Goal: Check status: Check status

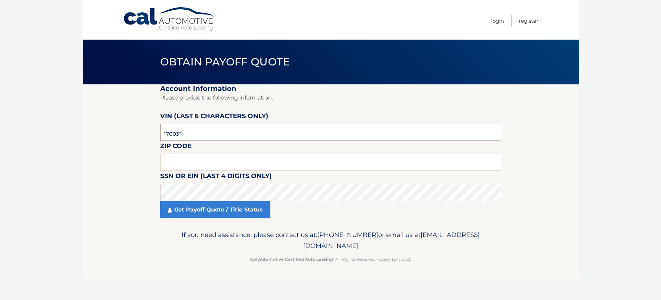
type input "170031"
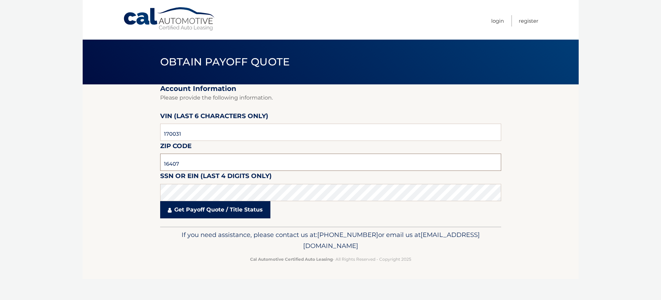
type input "16407"
click at [182, 212] on link "Get Payoff Quote / Title Status" at bounding box center [215, 209] width 110 height 17
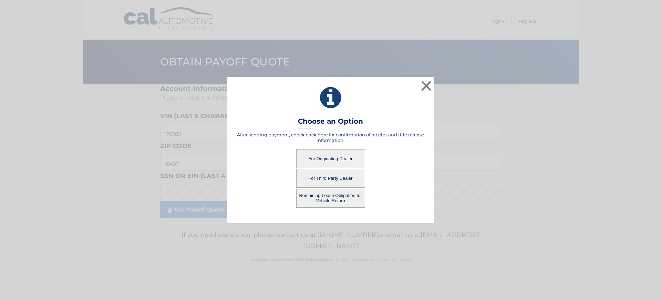
click at [326, 161] on button "For Originating Dealer" at bounding box center [330, 158] width 69 height 19
drag, startPoint x: 238, startPoint y: 134, endPoint x: 352, endPoint y: 143, distance: 114.1
click at [352, 143] on div "After sending payment, check back here for confirmation of receipt and title re…" at bounding box center [331, 170] width 190 height 76
click at [342, 156] on button "For Originating Dealer" at bounding box center [330, 158] width 69 height 19
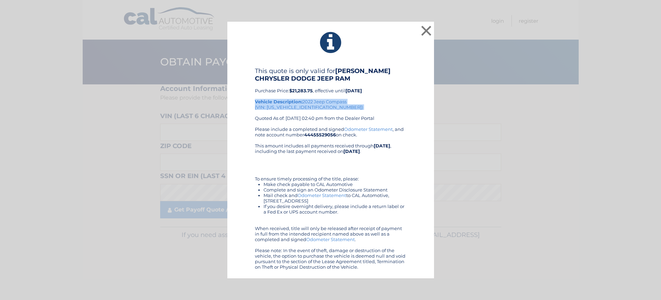
drag, startPoint x: 253, startPoint y: 103, endPoint x: 319, endPoint y: 111, distance: 66.7
click at [319, 113] on div "This quote is only valid for [PERSON_NAME] CHRYSLER DODGE JEEP RAM Purchase Pri…" at bounding box center [331, 168] width 190 height 203
click at [319, 109] on div "This quote is only valid for [PERSON_NAME] CHRYSLER DODGE JEEP RAM Purchase Pri…" at bounding box center [331, 96] width 152 height 59
drag, startPoint x: 319, startPoint y: 109, endPoint x: 272, endPoint y: 109, distance: 47.6
click at [272, 109] on div "This quote is only valid for [PERSON_NAME] CHRYSLER DODGE JEEP RAM Purchase Pri…" at bounding box center [331, 96] width 152 height 59
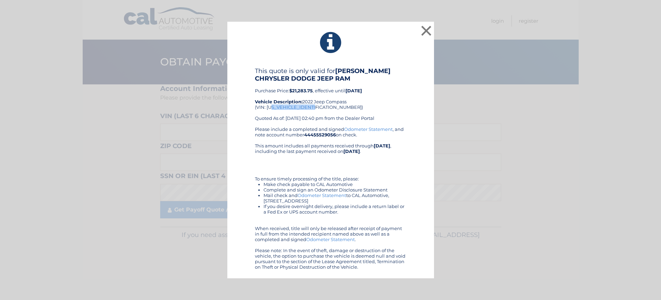
click at [272, 109] on div "This quote is only valid for [PERSON_NAME] CHRYSLER DODGE JEEP RAM Purchase Pri…" at bounding box center [331, 96] width 152 height 59
click at [271, 108] on div "This quote is only valid for [PERSON_NAME] CHRYSLER DODGE JEEP RAM Purchase Pri…" at bounding box center [331, 96] width 152 height 59
drag, startPoint x: 271, startPoint y: 108, endPoint x: 277, endPoint y: 107, distance: 6.0
click at [271, 108] on div "This quote is only valid for [PERSON_NAME] CHRYSLER DODGE JEEP RAM Purchase Pri…" at bounding box center [331, 96] width 152 height 59
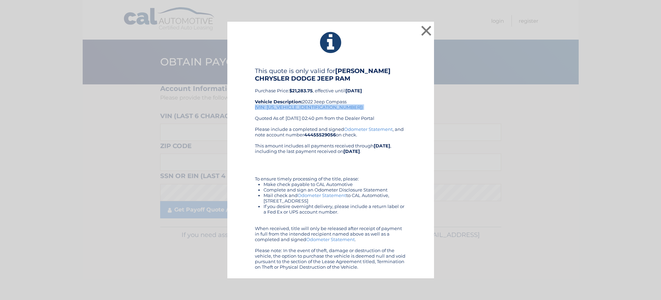
click at [342, 115] on div "This quote is only valid for [PERSON_NAME] CHRYSLER DODGE JEEP RAM Purchase Pri…" at bounding box center [331, 96] width 152 height 59
click at [425, 30] on button "×" at bounding box center [427, 31] width 14 height 14
